Goal: Information Seeking & Learning: Learn about a topic

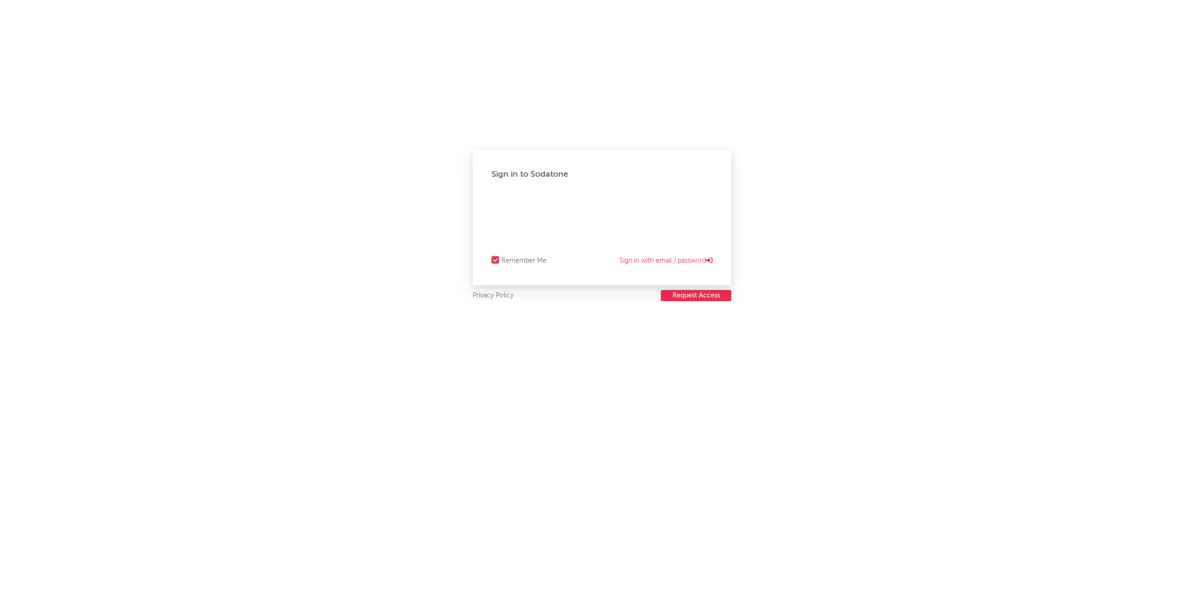
select select "recorded_music"
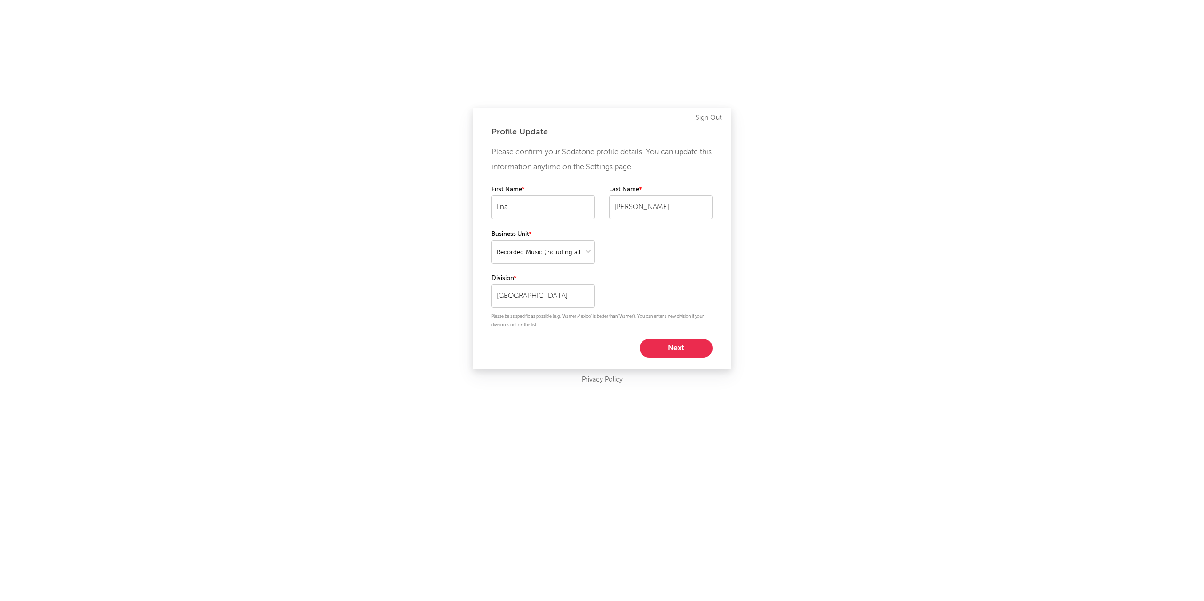
click at [686, 349] on button "Next" at bounding box center [675, 348] width 73 height 19
select select "marketing"
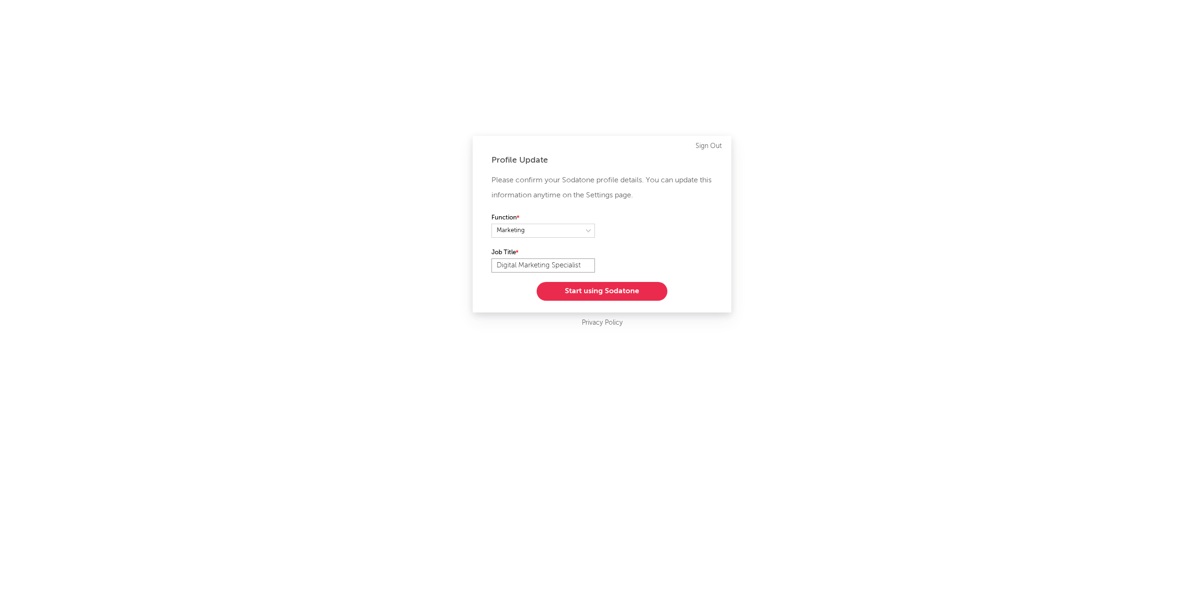
click at [561, 261] on input "Digital Marketing Specialist" at bounding box center [542, 266] width 103 height 14
type input "I"
type input "Content Manager"
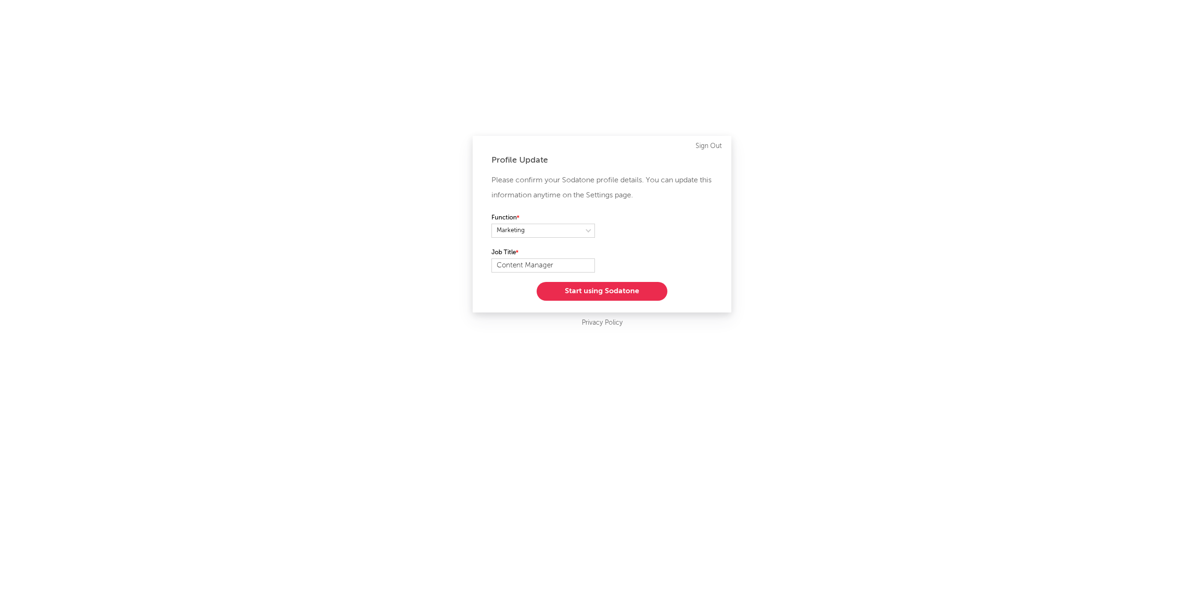
click at [620, 289] on button "Start using Sodatone" at bounding box center [602, 291] width 131 height 19
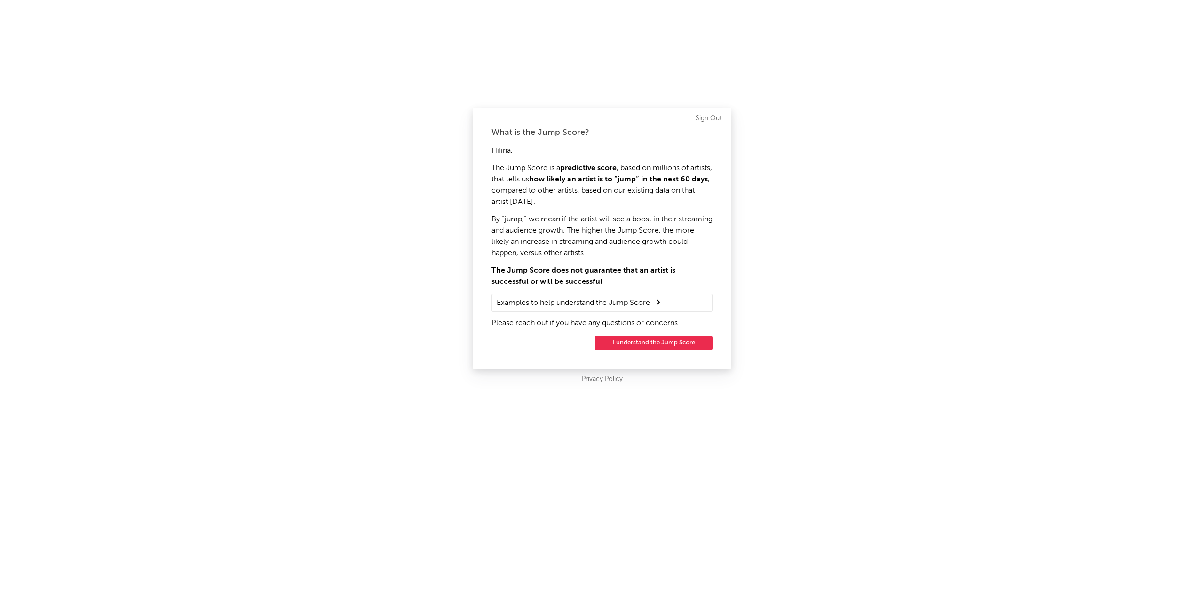
click at [673, 344] on button "I understand the Jump Score" at bounding box center [654, 343] width 118 height 14
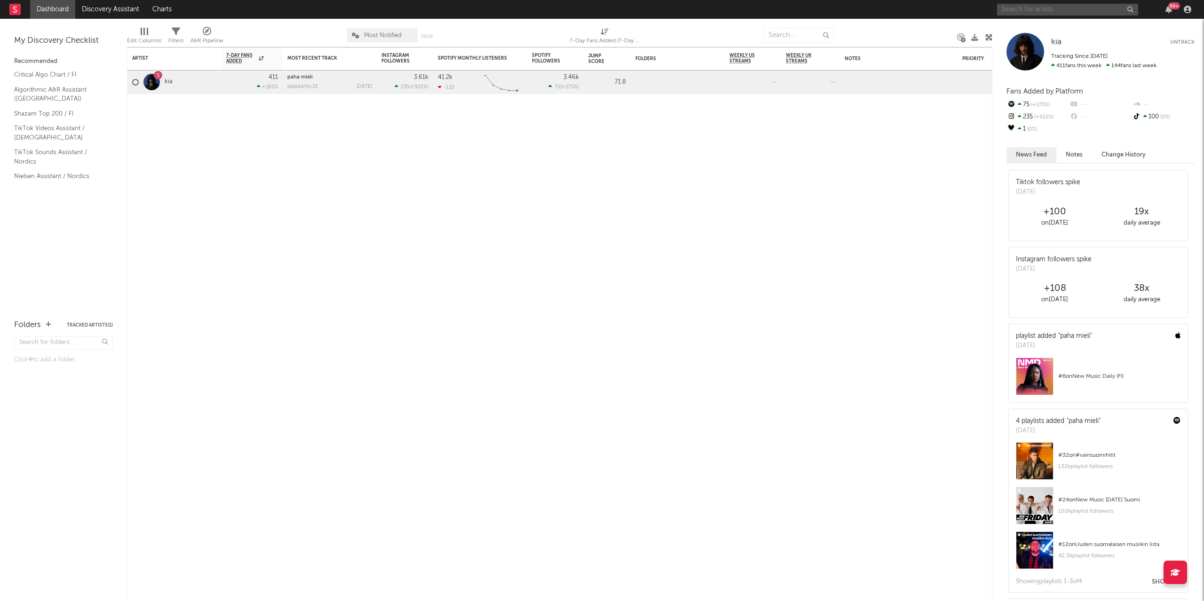
click at [1023, 9] on input "text" at bounding box center [1067, 10] width 141 height 12
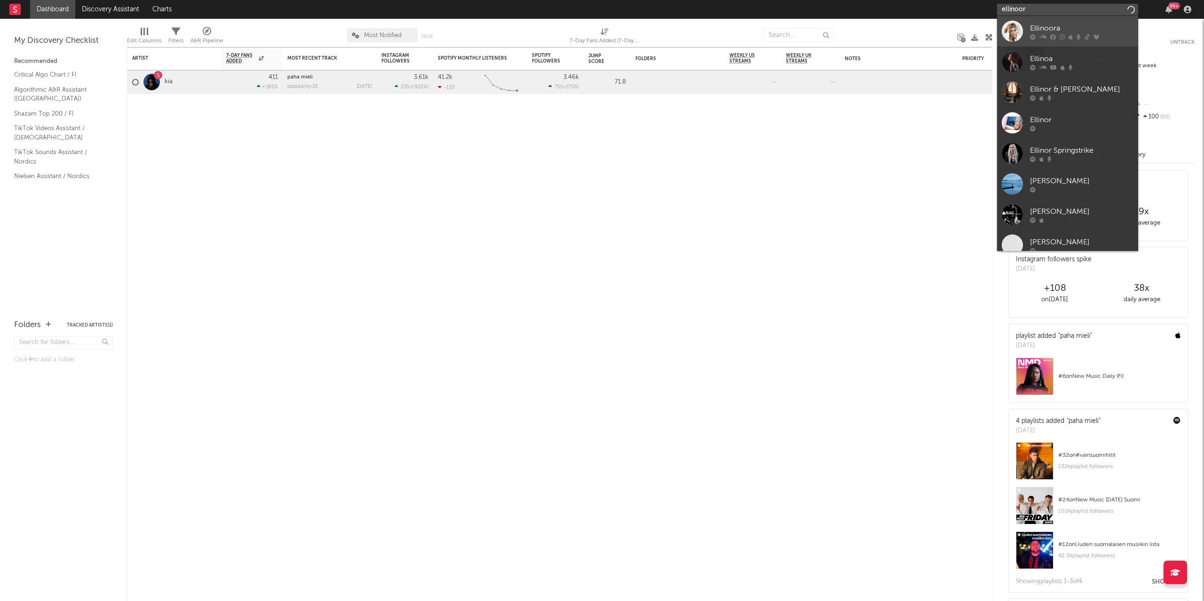
type input "ellinoor"
click at [1042, 28] on div "Ellinoora" at bounding box center [1081, 28] width 103 height 11
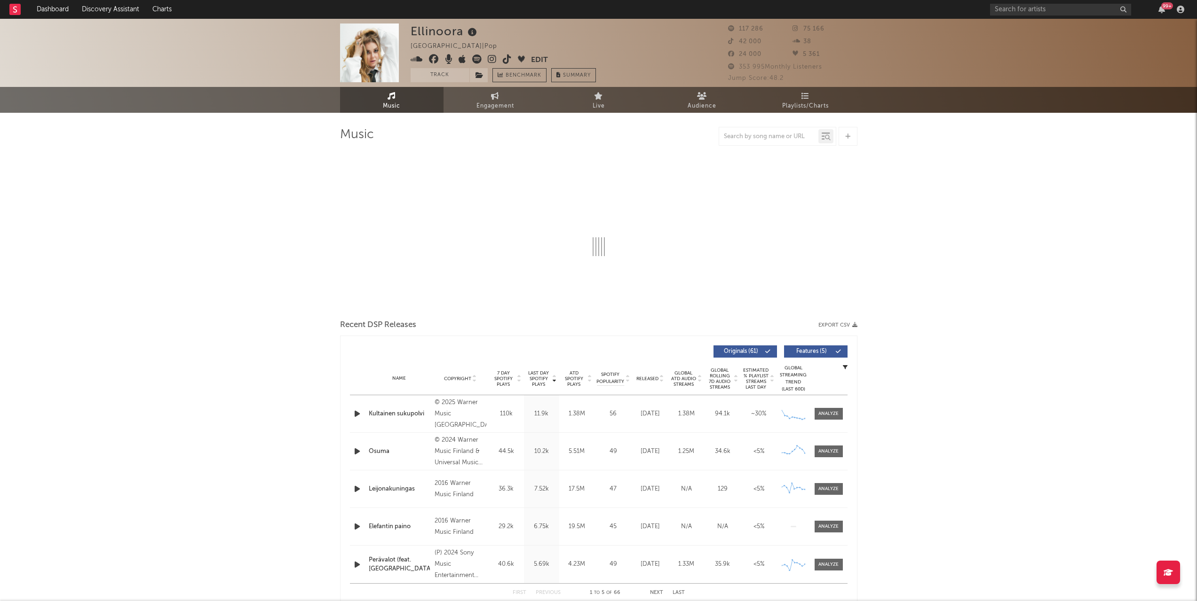
select select "6m"
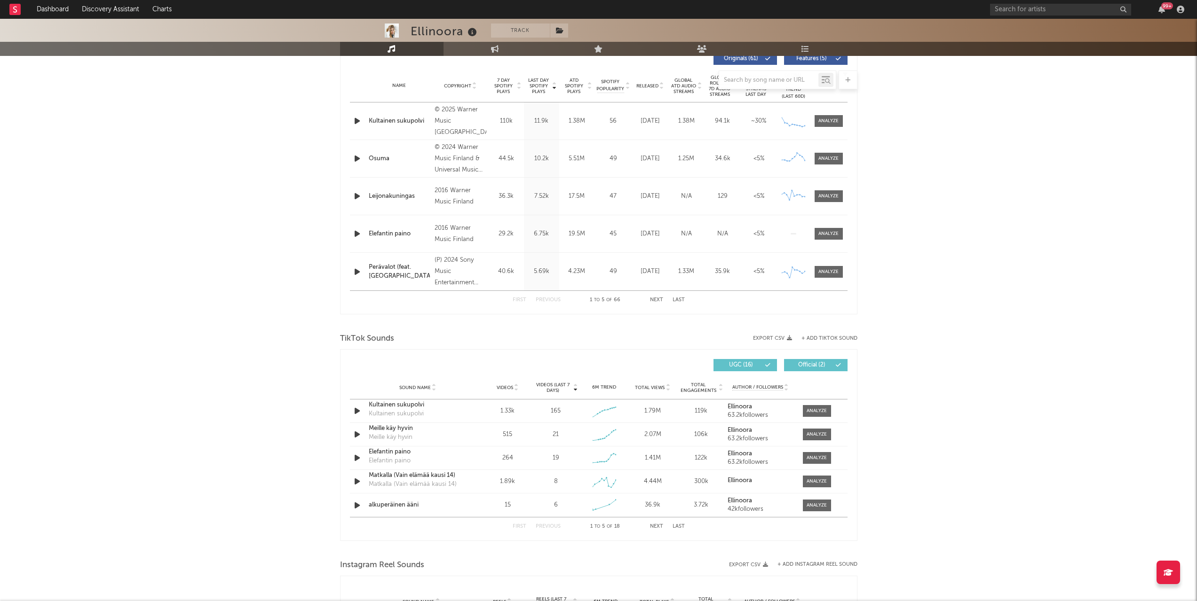
scroll to position [376, 0]
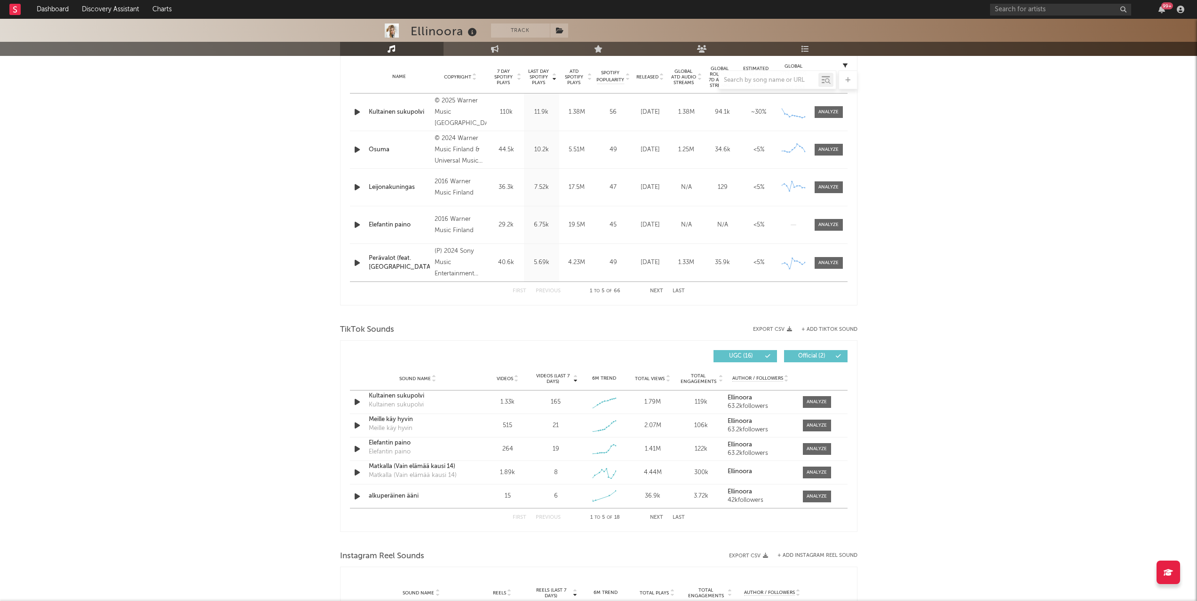
click at [654, 518] on button "Next" at bounding box center [656, 517] width 13 height 5
click at [518, 515] on button "First" at bounding box center [520, 517] width 14 height 5
click at [514, 376] on icon at bounding box center [516, 377] width 5 height 4
click at [656, 518] on button "Next" at bounding box center [656, 517] width 13 height 5
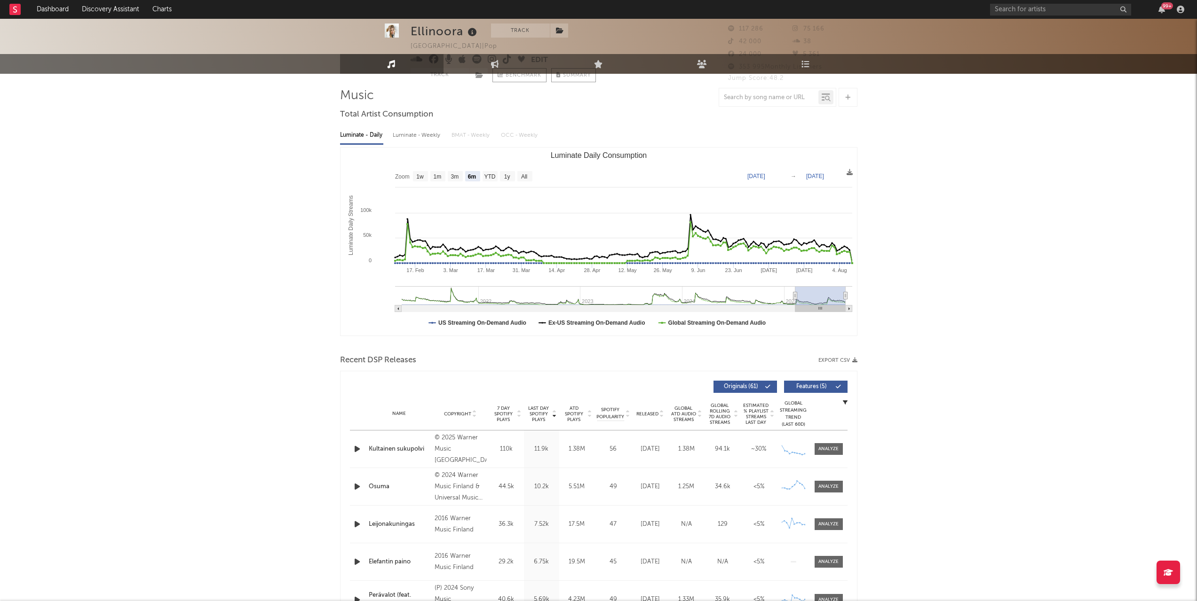
scroll to position [0, 0]
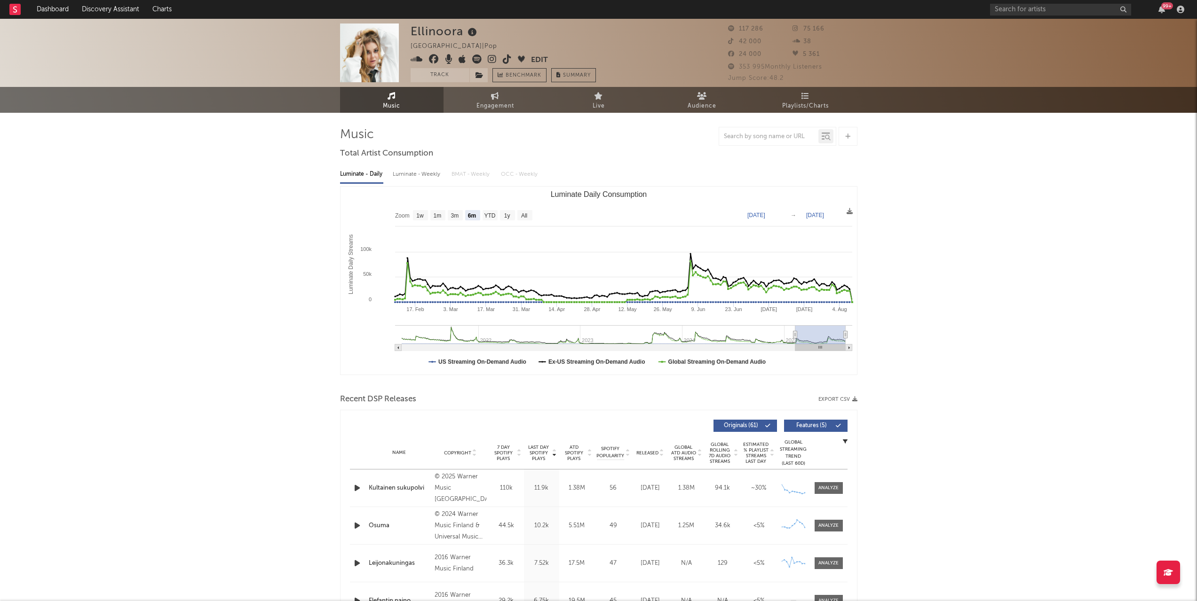
click at [400, 103] on span "Music" at bounding box center [391, 106] width 17 height 11
click at [1038, 8] on input "text" at bounding box center [1060, 10] width 141 height 12
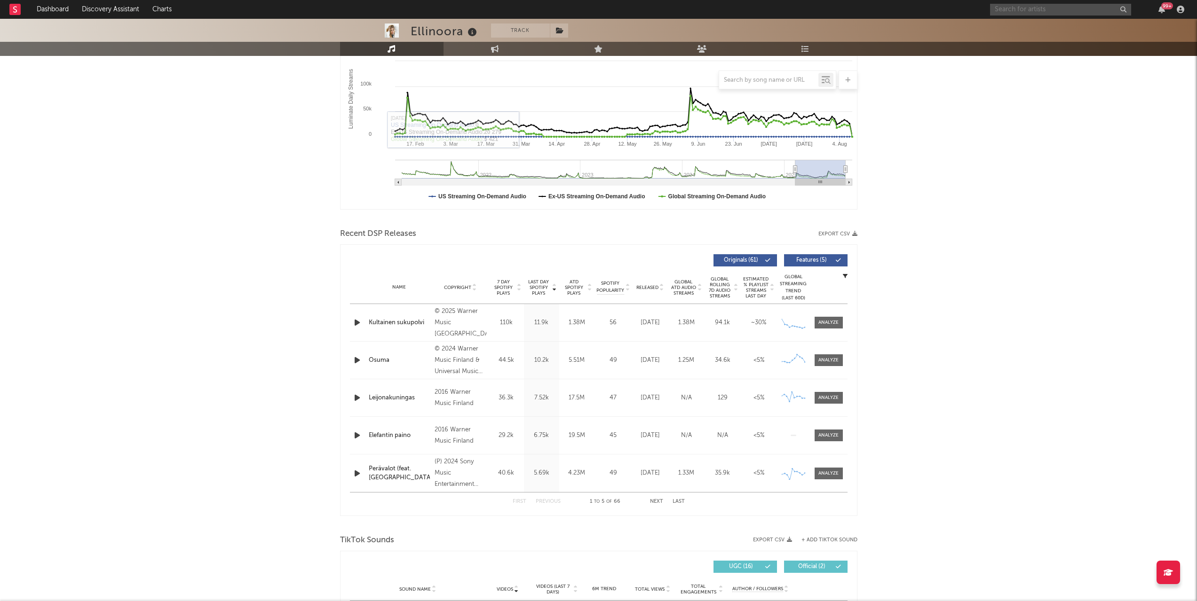
scroll to position [188, 0]
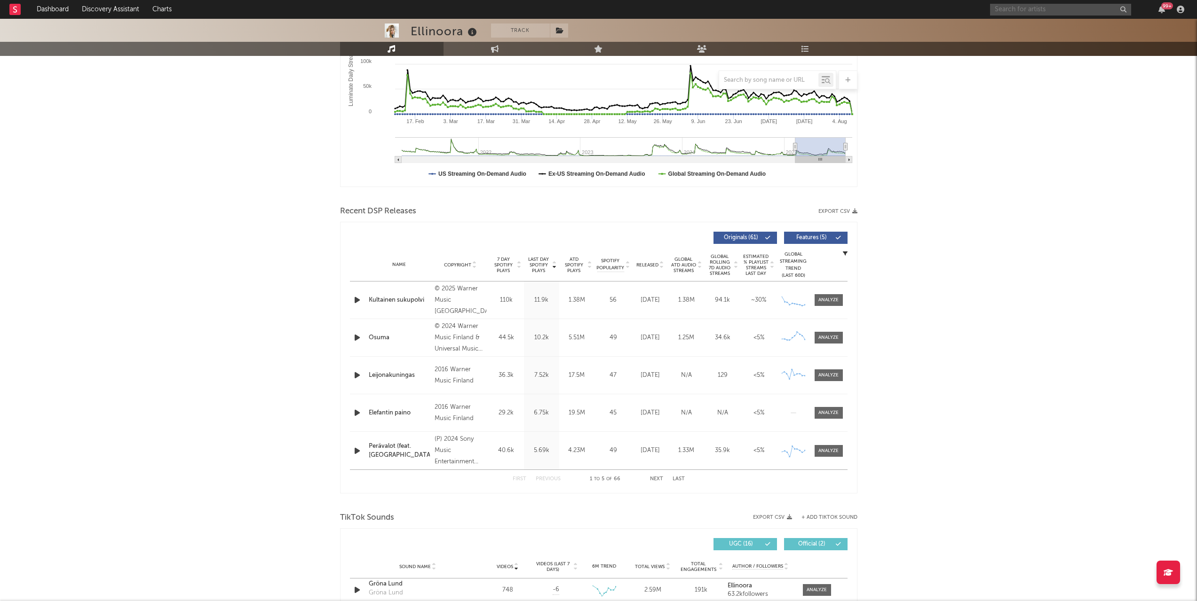
click at [661, 481] on button "Next" at bounding box center [656, 479] width 13 height 5
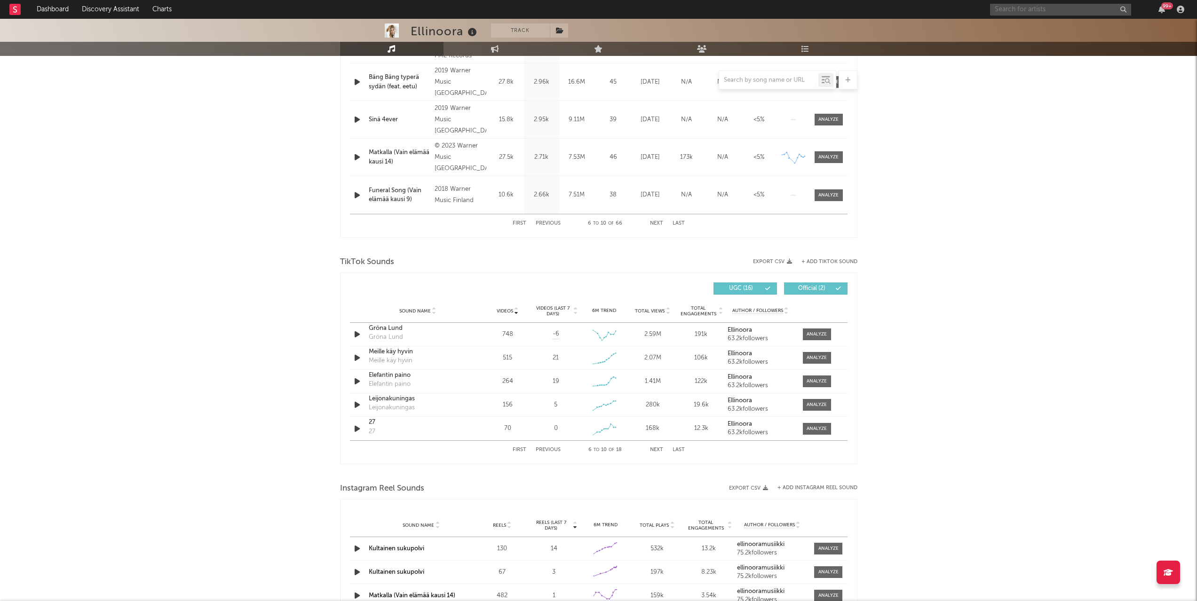
scroll to position [470, 0]
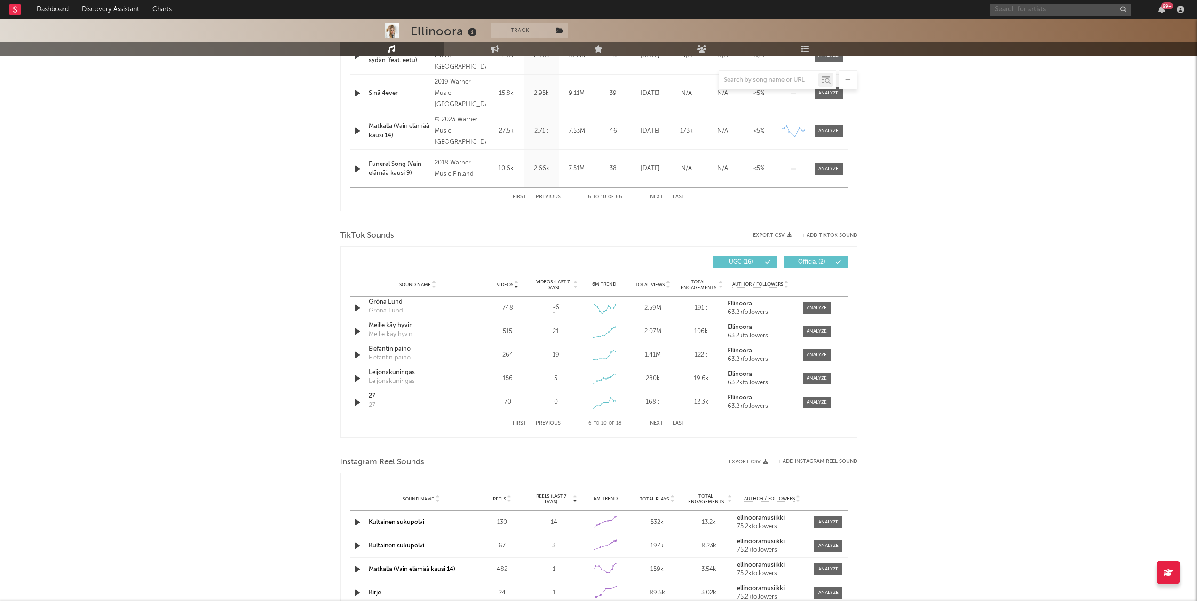
click at [651, 425] on button "Next" at bounding box center [656, 423] width 13 height 5
click at [354, 334] on icon "button" at bounding box center [357, 332] width 10 height 12
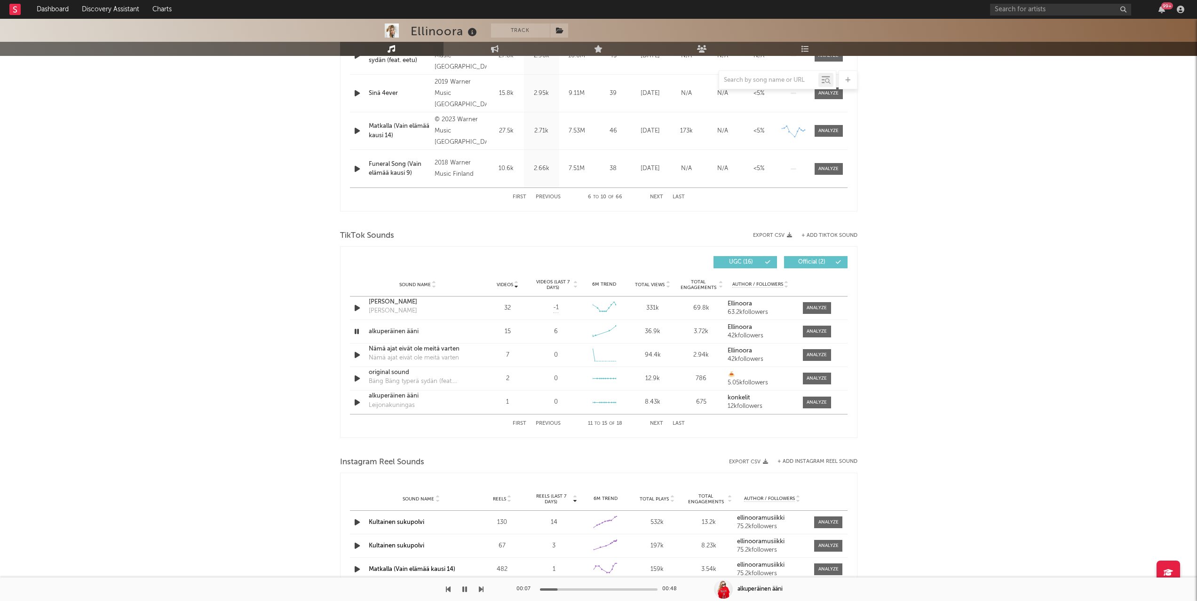
click at [651, 420] on div "First Previous 11 to 15 of 18 Next Last" at bounding box center [599, 424] width 172 height 18
click at [655, 423] on button "Next" at bounding box center [656, 423] width 13 height 5
